Goal: Task Accomplishment & Management: Manage account settings

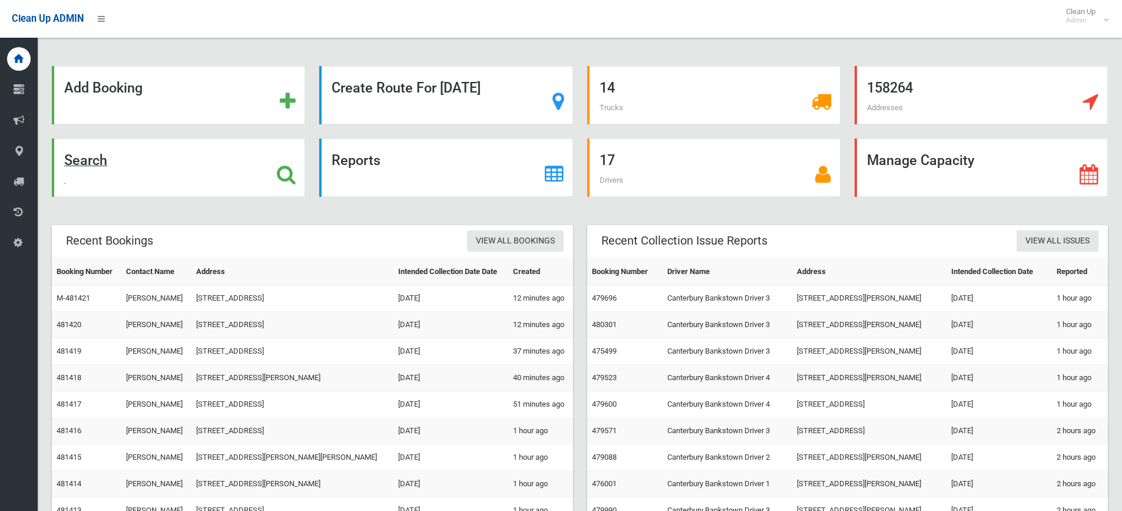
click at [285, 172] on icon at bounding box center [286, 174] width 19 height 20
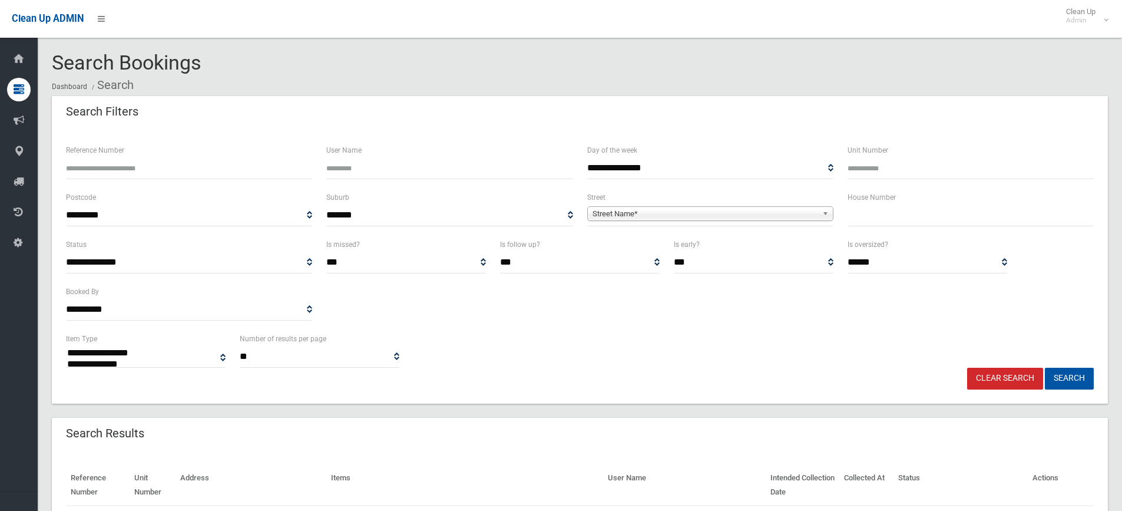
select select
click at [946, 214] on input "text" at bounding box center [970, 215] width 246 height 22
type input "**"
click at [839, 210] on div "**********" at bounding box center [710, 213] width 260 height 47
click at [820, 212] on link "Street Name*" at bounding box center [710, 213] width 246 height 15
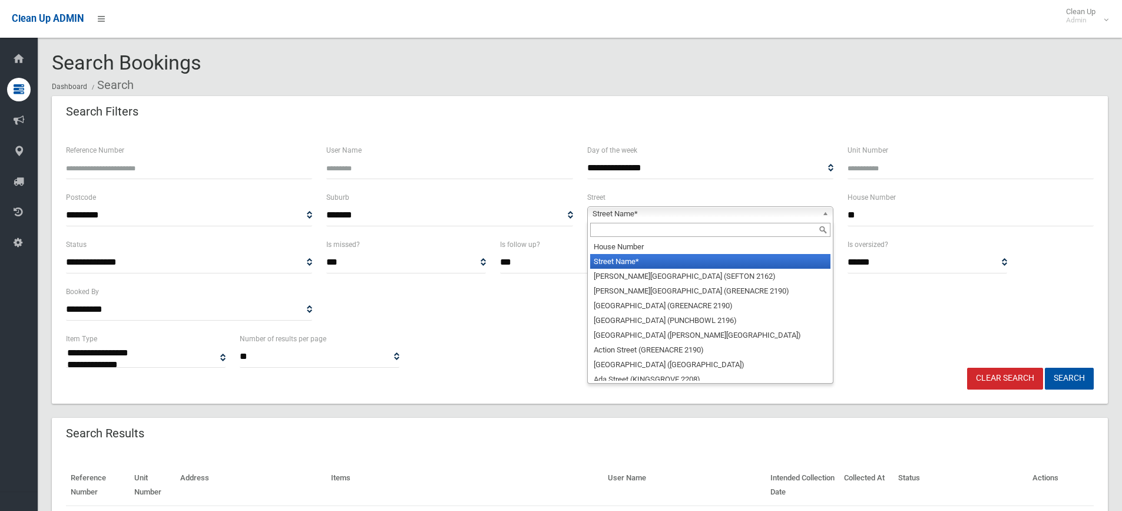
click at [783, 231] on input "text" at bounding box center [710, 230] width 240 height 14
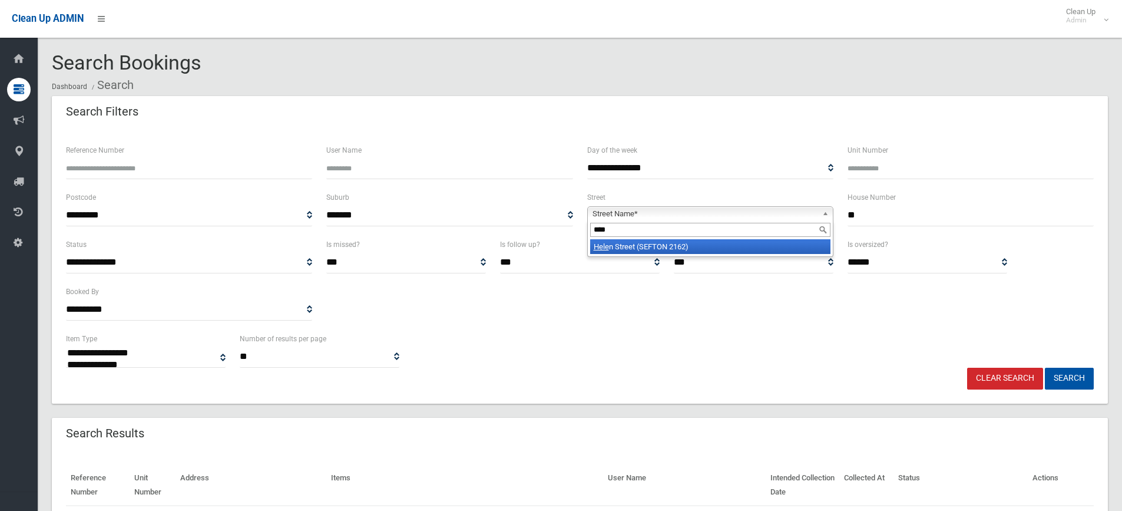
type input "****"
click at [718, 251] on li "Hele n Street (SEFTON 2162)" at bounding box center [710, 246] width 240 height 15
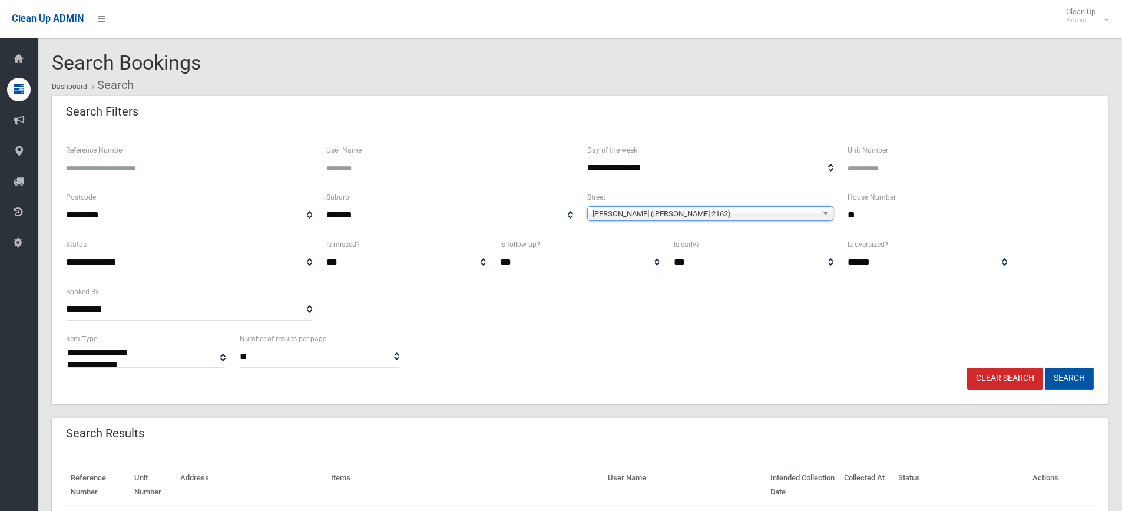
click at [1075, 380] on button "Search" at bounding box center [1069, 378] width 49 height 22
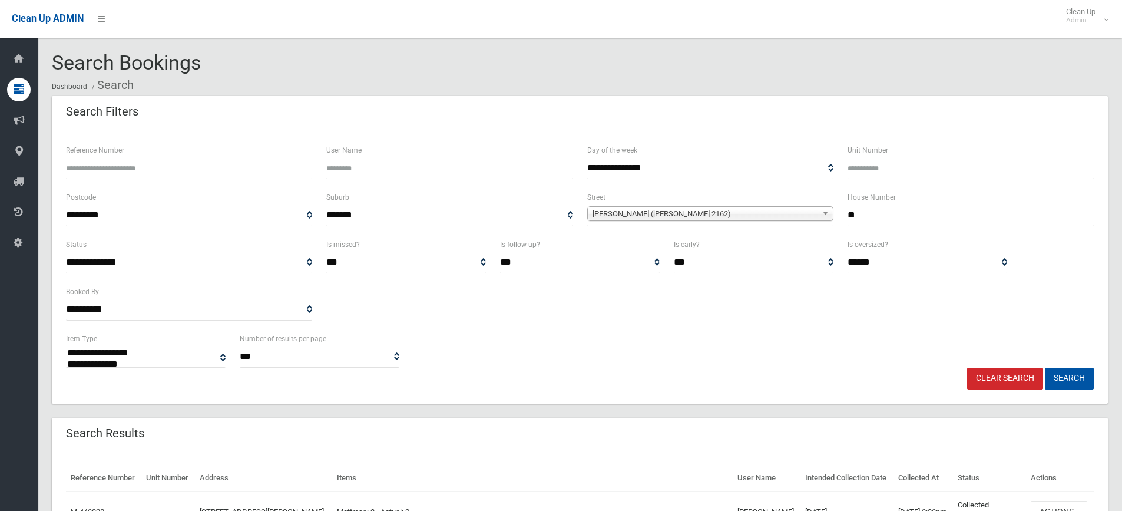
select select
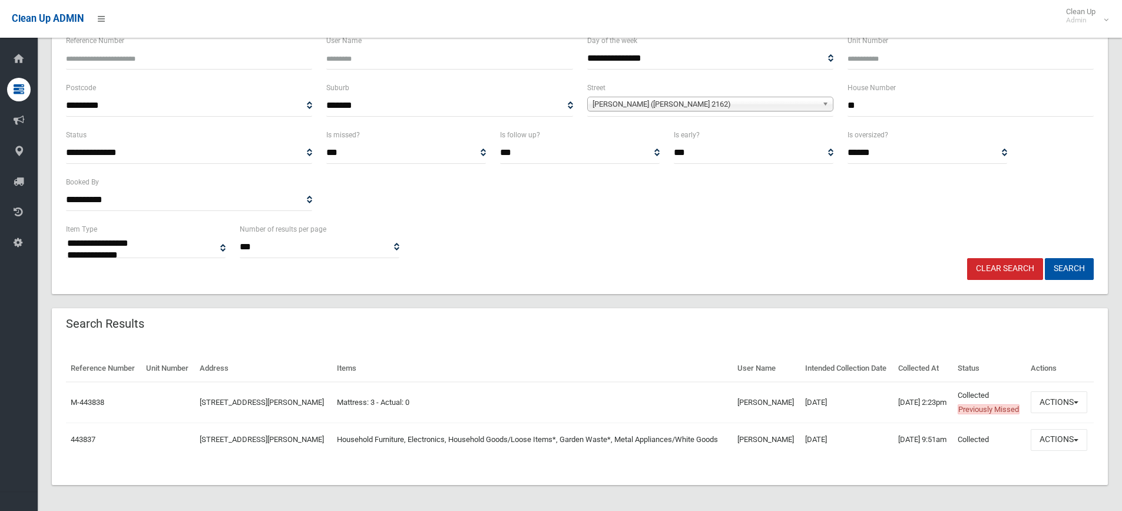
scroll to position [112, 0]
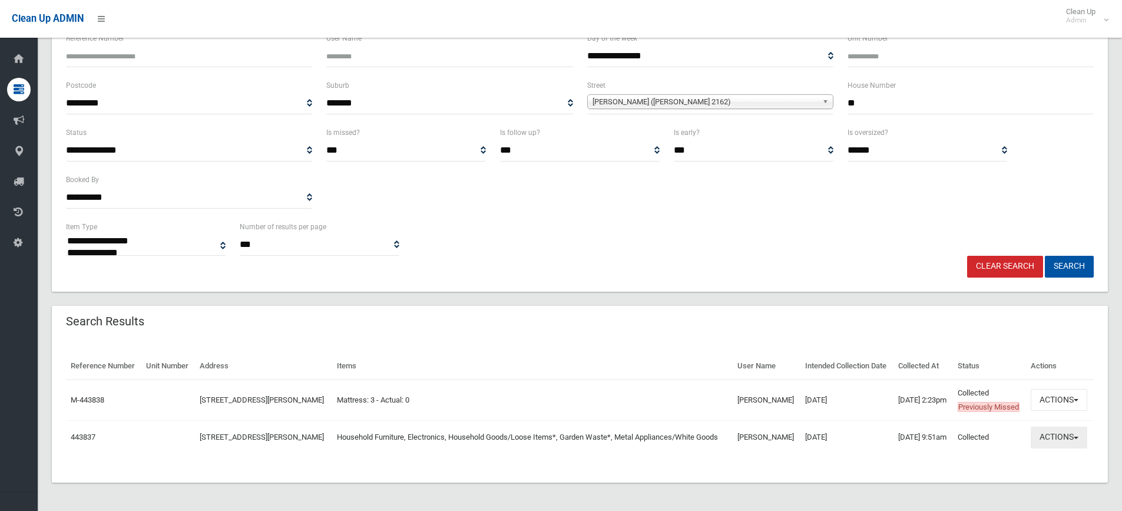
click at [1078, 435] on button "Actions" at bounding box center [1058, 437] width 57 height 22
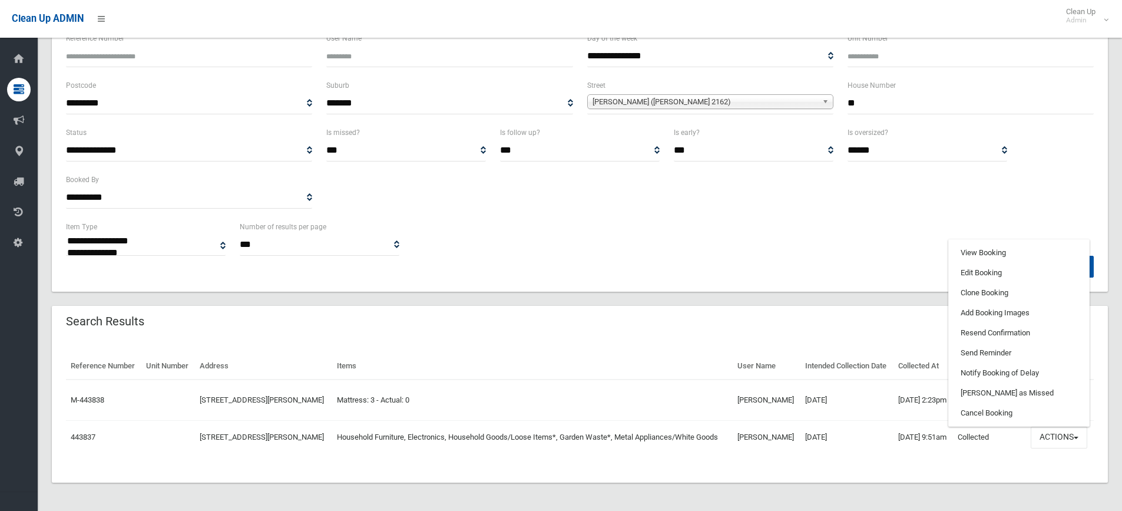
click at [682, 400] on td "Mattress: 3 - Actual: 0" at bounding box center [532, 399] width 401 height 41
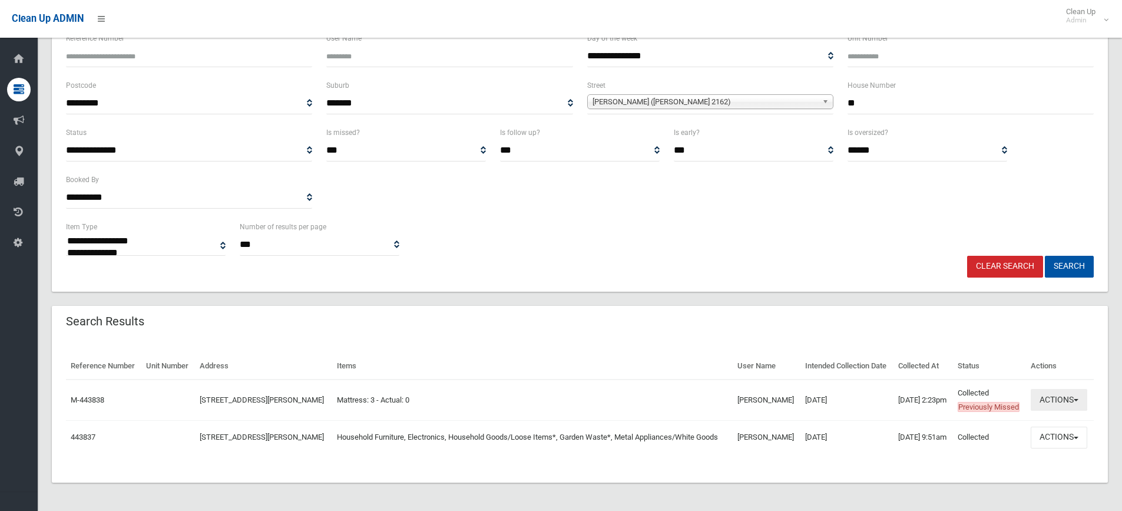
click at [1078, 397] on button "Actions" at bounding box center [1058, 400] width 57 height 22
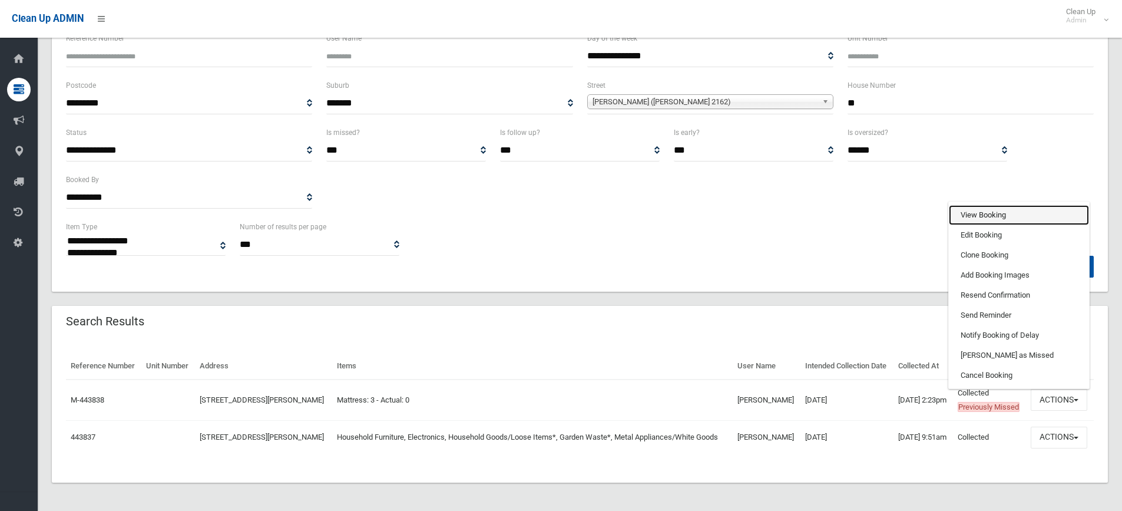
click at [1010, 216] on link "View Booking" at bounding box center [1019, 215] width 140 height 20
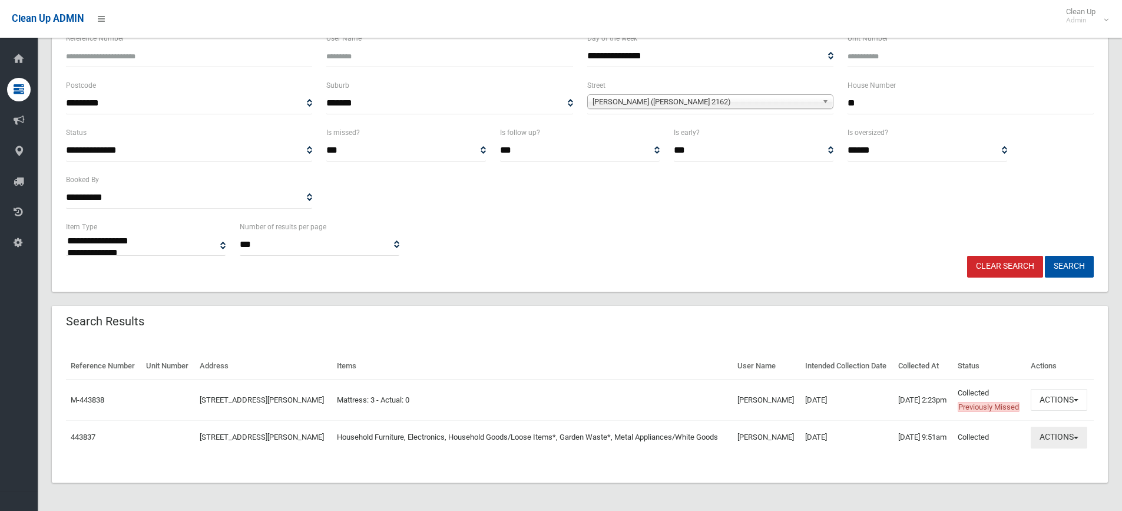
click at [1077, 436] on span "button" at bounding box center [1075, 437] width 5 height 2
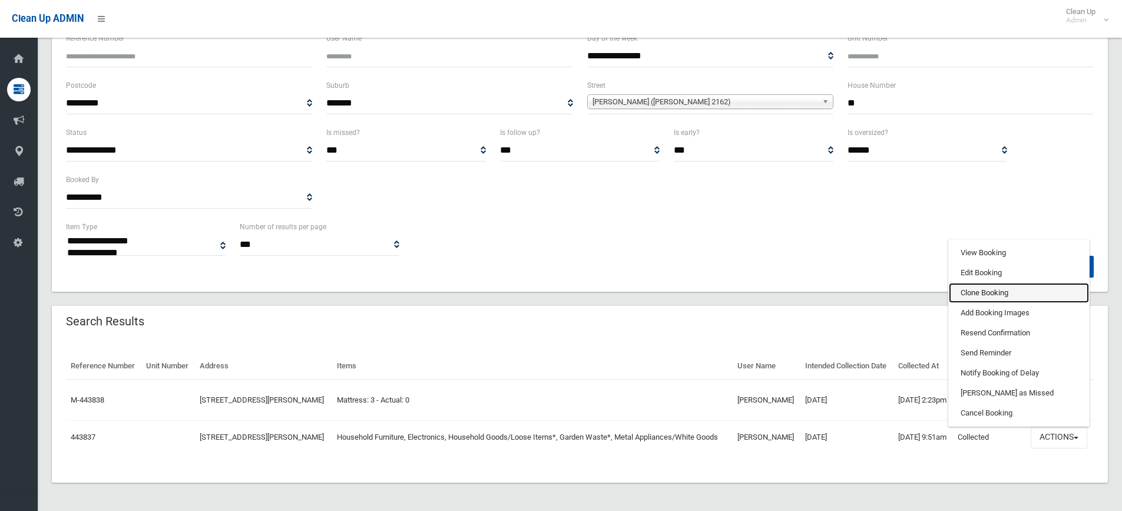
click at [1013, 289] on link "Clone Booking" at bounding box center [1019, 293] width 140 height 20
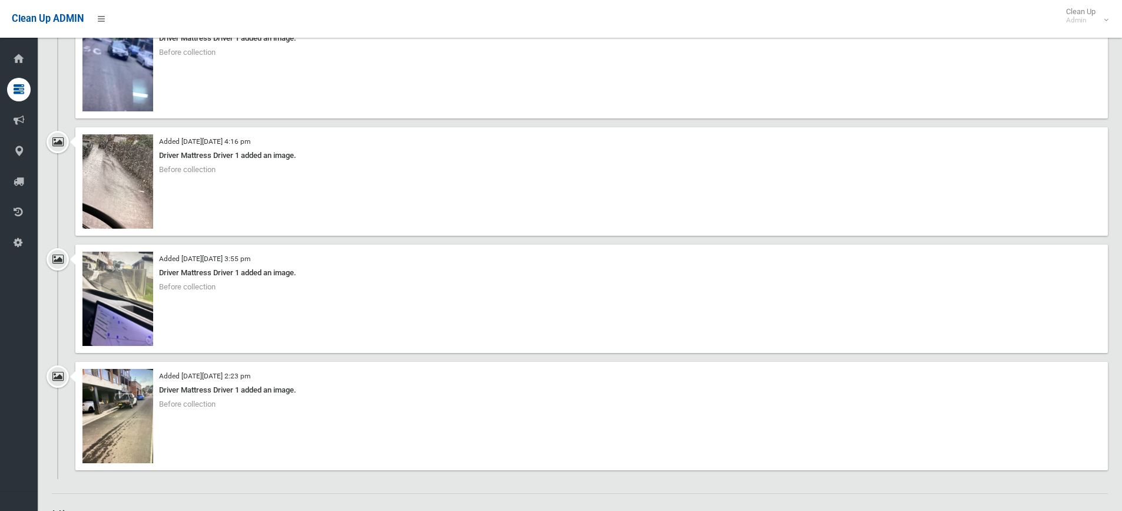
scroll to position [942, 0]
click at [120, 280] on img at bounding box center [117, 297] width 71 height 94
click at [130, 411] on img at bounding box center [117, 414] width 71 height 94
click at [112, 69] on img at bounding box center [117, 63] width 71 height 94
click at [119, 178] on img at bounding box center [117, 180] width 71 height 94
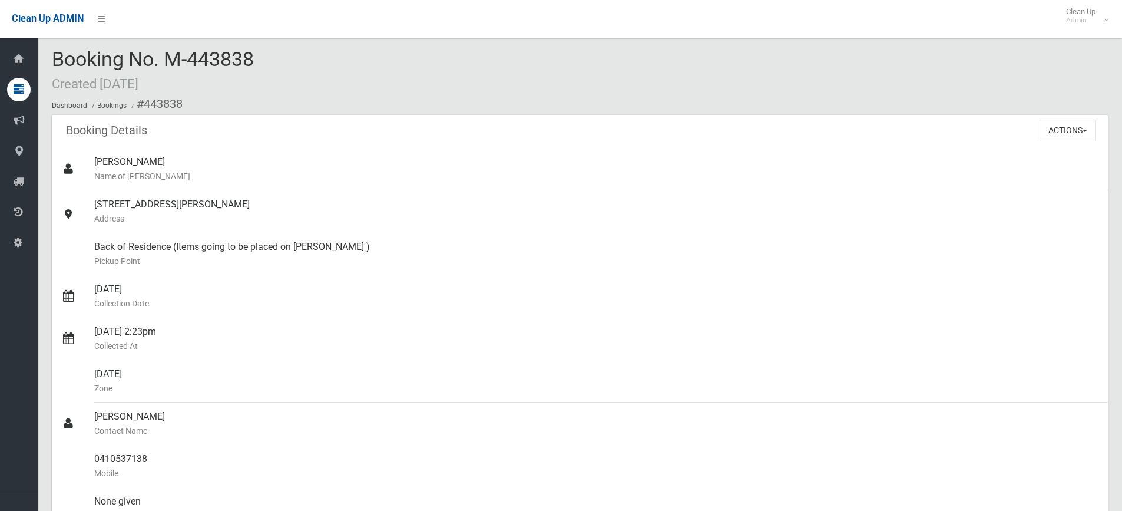
scroll to position [0, 0]
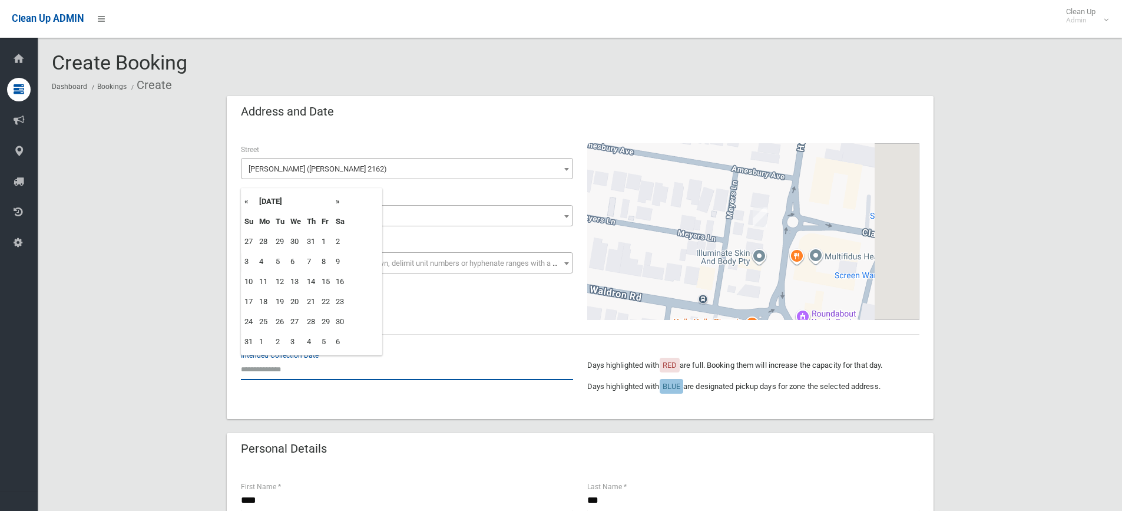
click at [268, 374] on input "text" at bounding box center [407, 369] width 332 height 22
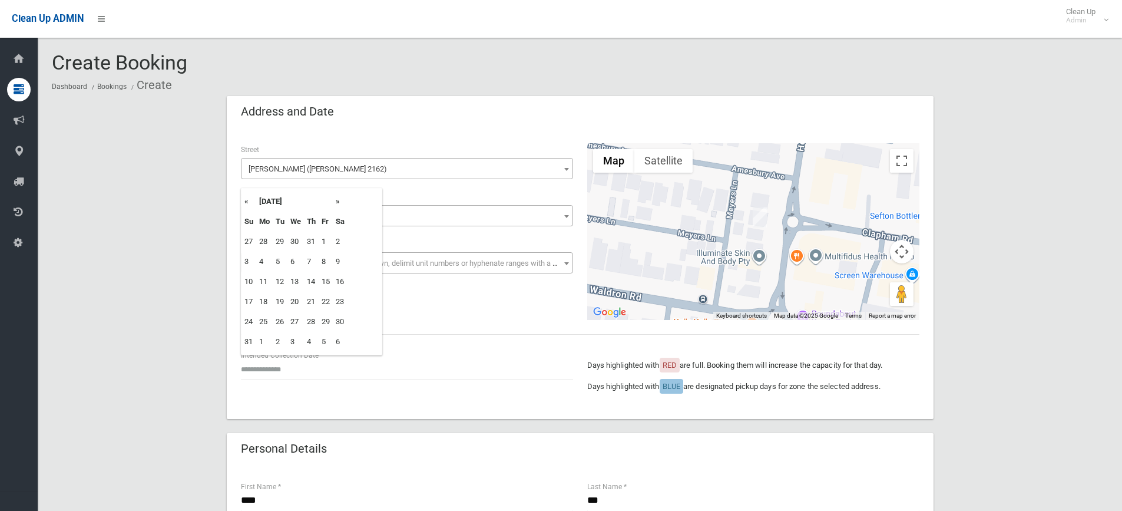
click at [338, 202] on th "»" at bounding box center [340, 201] width 15 height 20
click at [280, 261] on td "9" at bounding box center [280, 261] width 15 height 20
type input "**********"
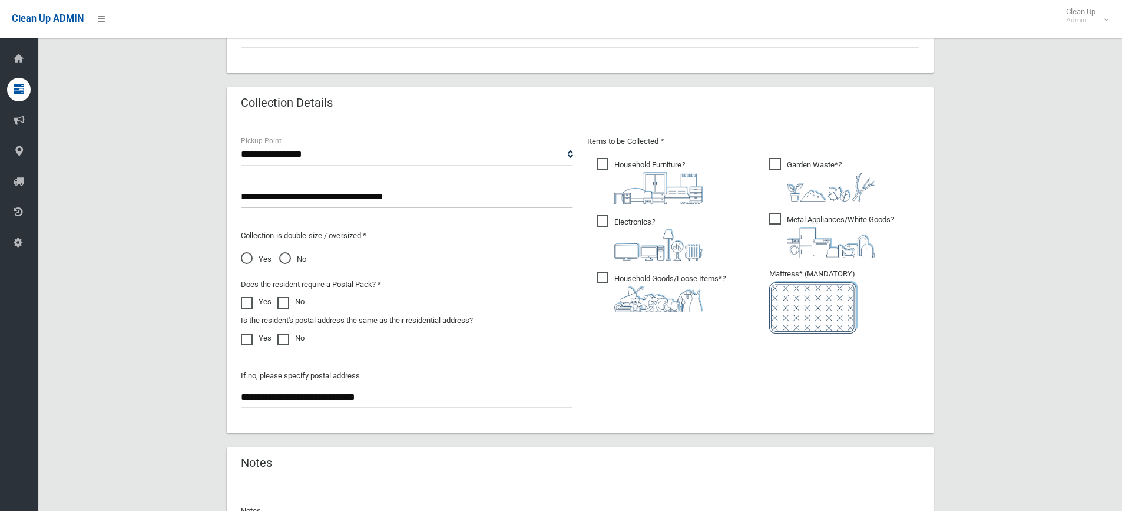
scroll to position [589, 0]
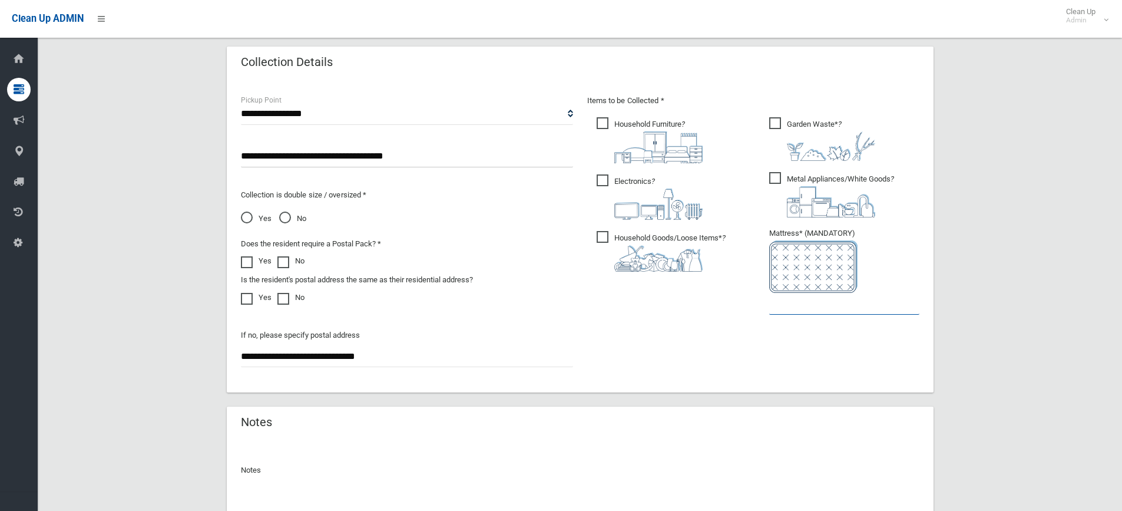
click at [813, 310] on input "text" at bounding box center [844, 304] width 150 height 22
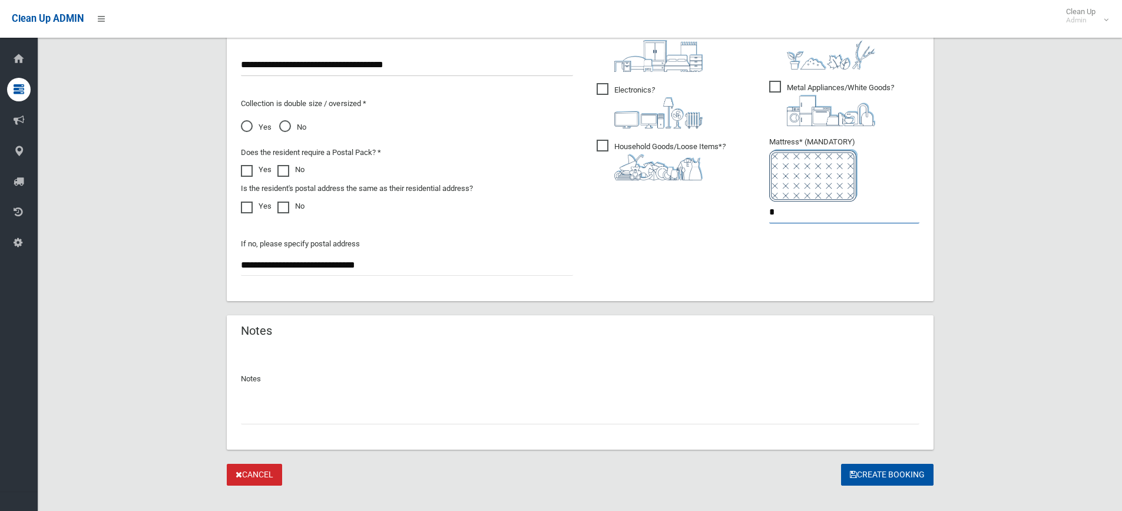
scroll to position [697, 0]
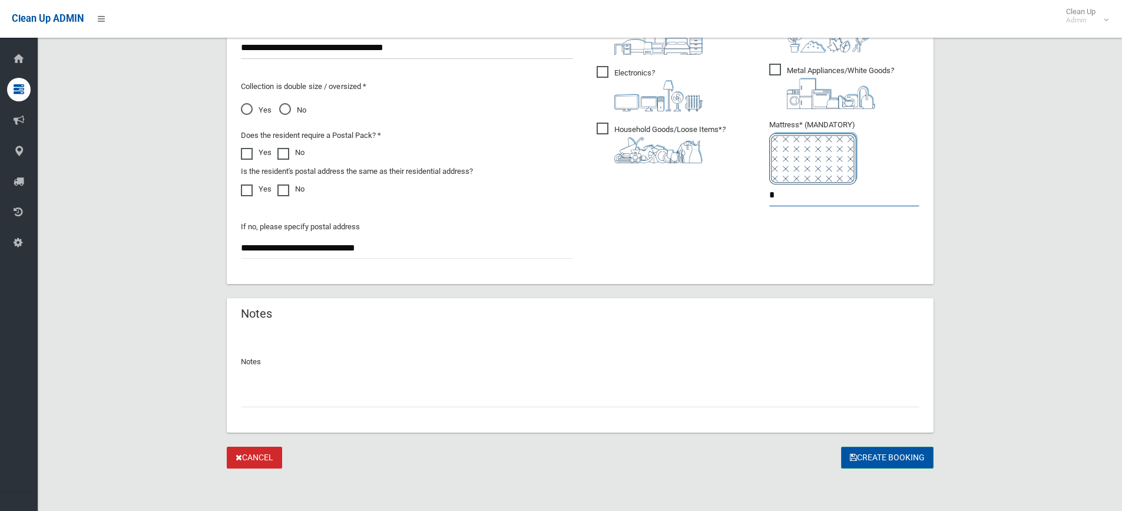
type input "*"
click at [869, 458] on button "Create Booking" at bounding box center [887, 457] width 92 height 22
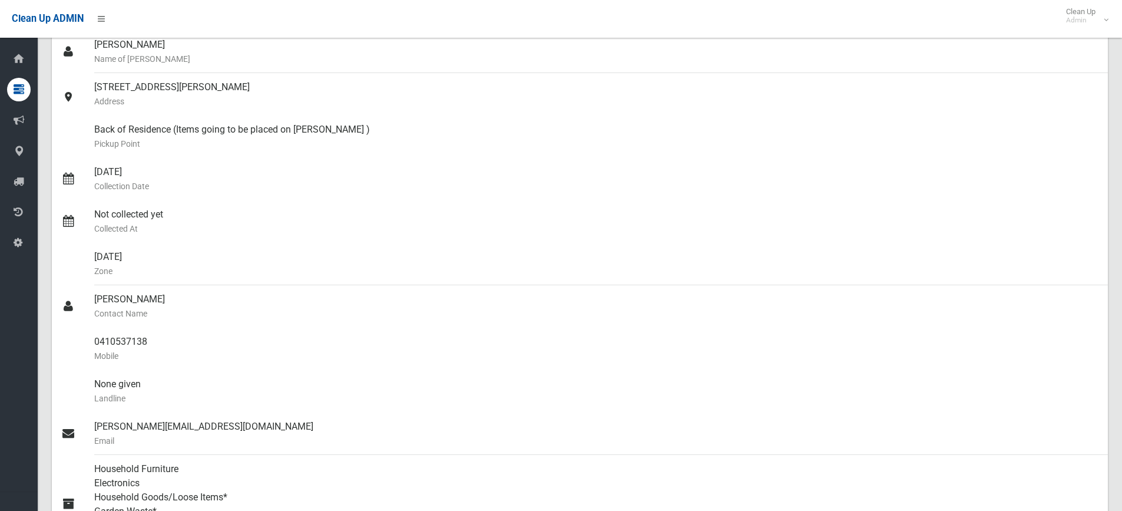
scroll to position [85, 0]
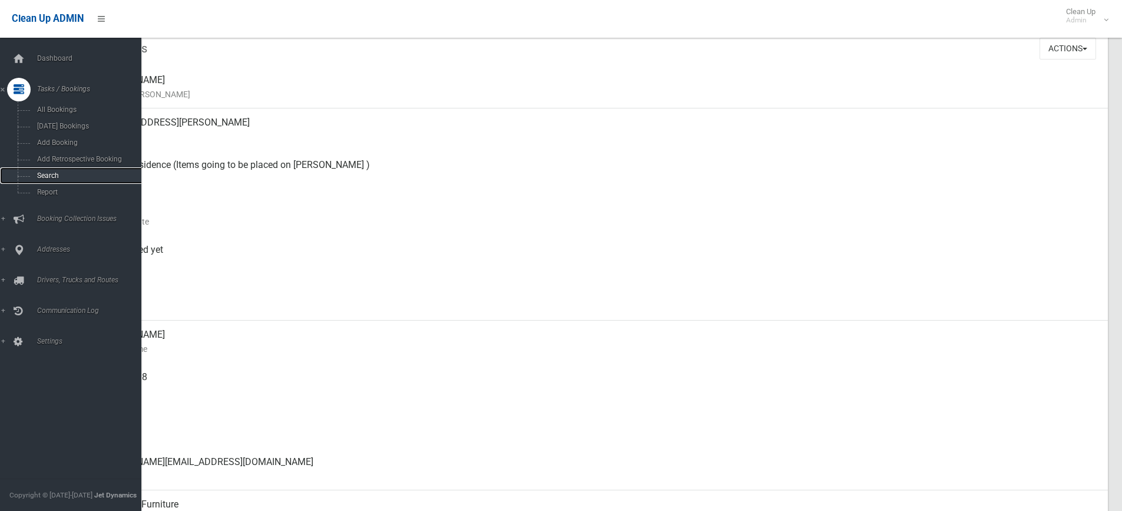
click at [47, 169] on link "Search" at bounding box center [75, 175] width 150 height 16
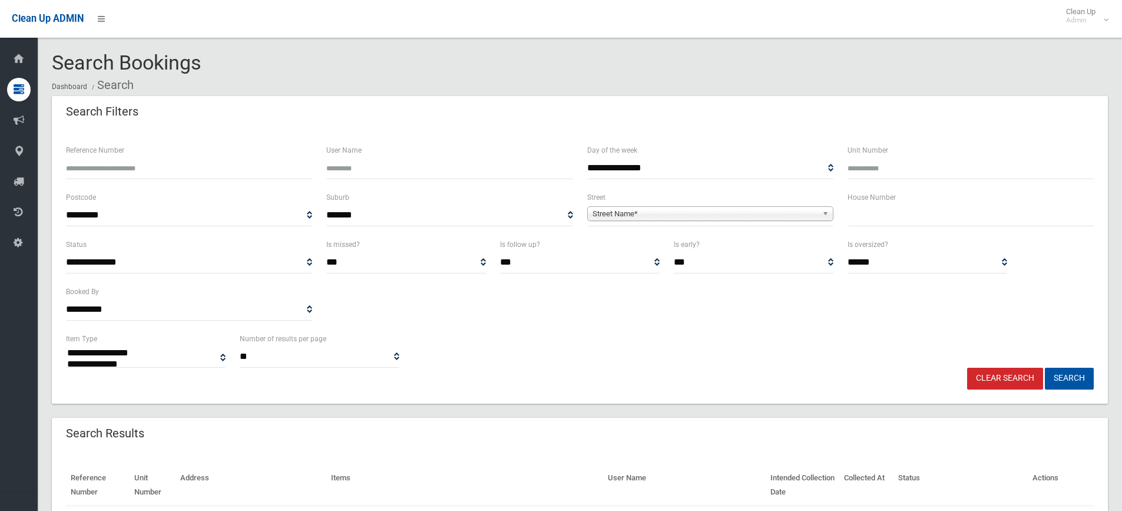
select select
